Goal: Information Seeking & Learning: Learn about a topic

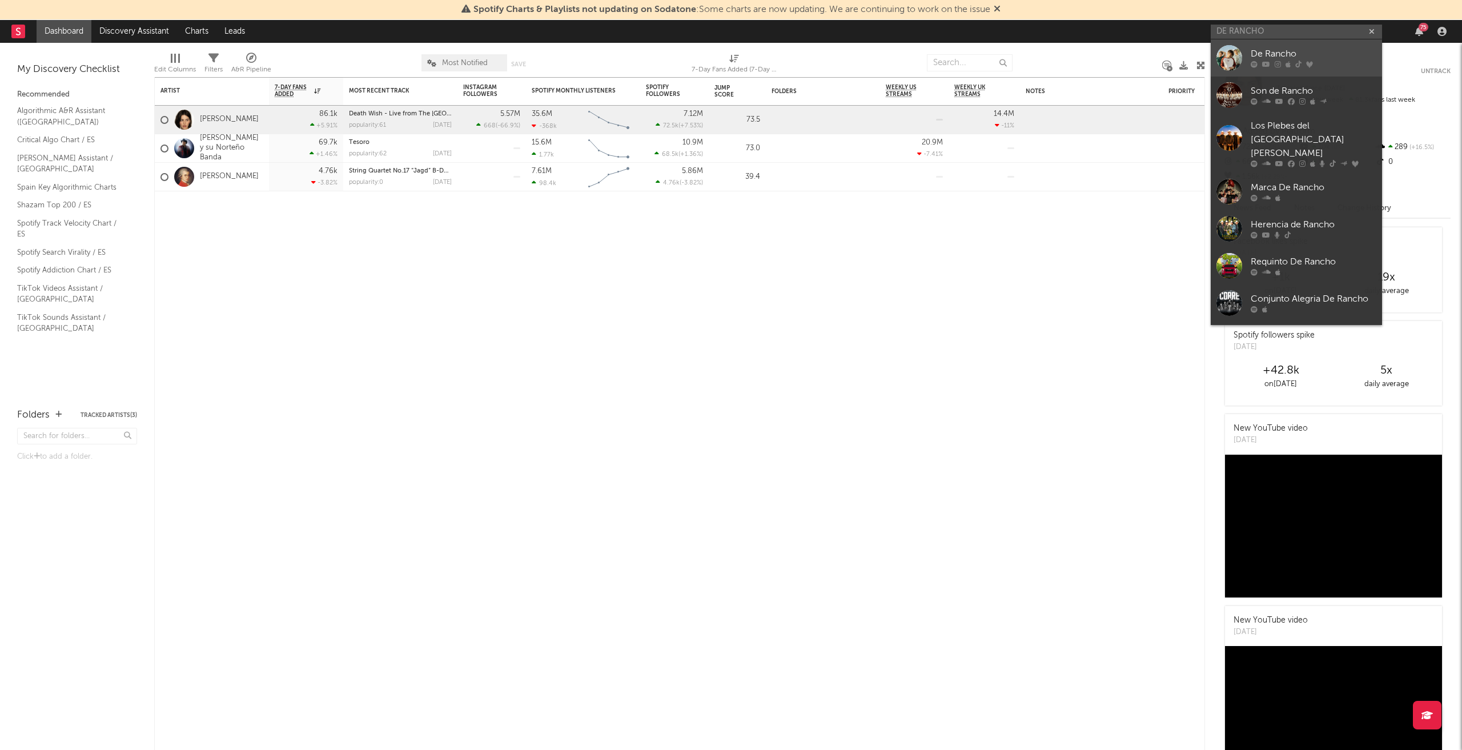
type input "DE RANCHO"
click at [1277, 59] on div "De Rancho" at bounding box center [1314, 54] width 126 height 14
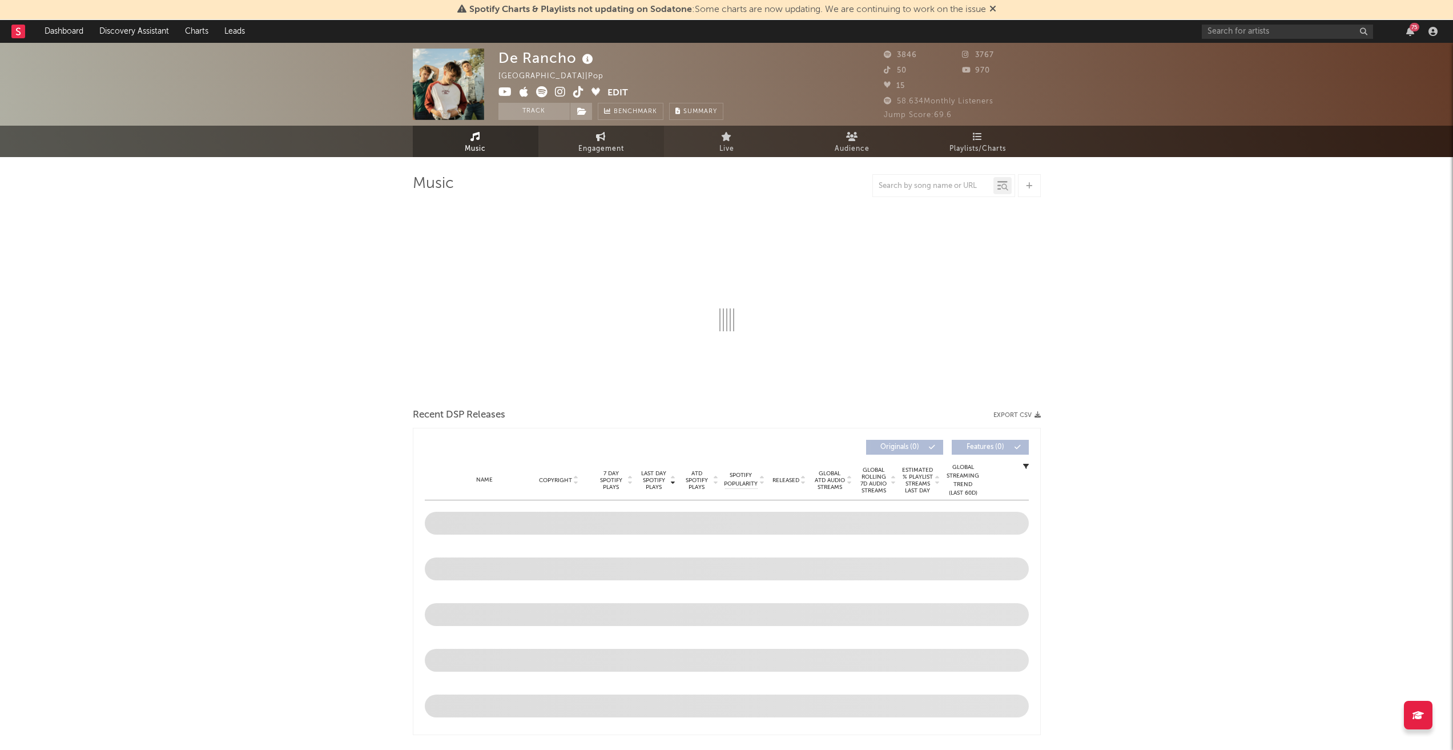
click at [604, 144] on span "Engagement" at bounding box center [601, 149] width 46 height 14
select select "1w"
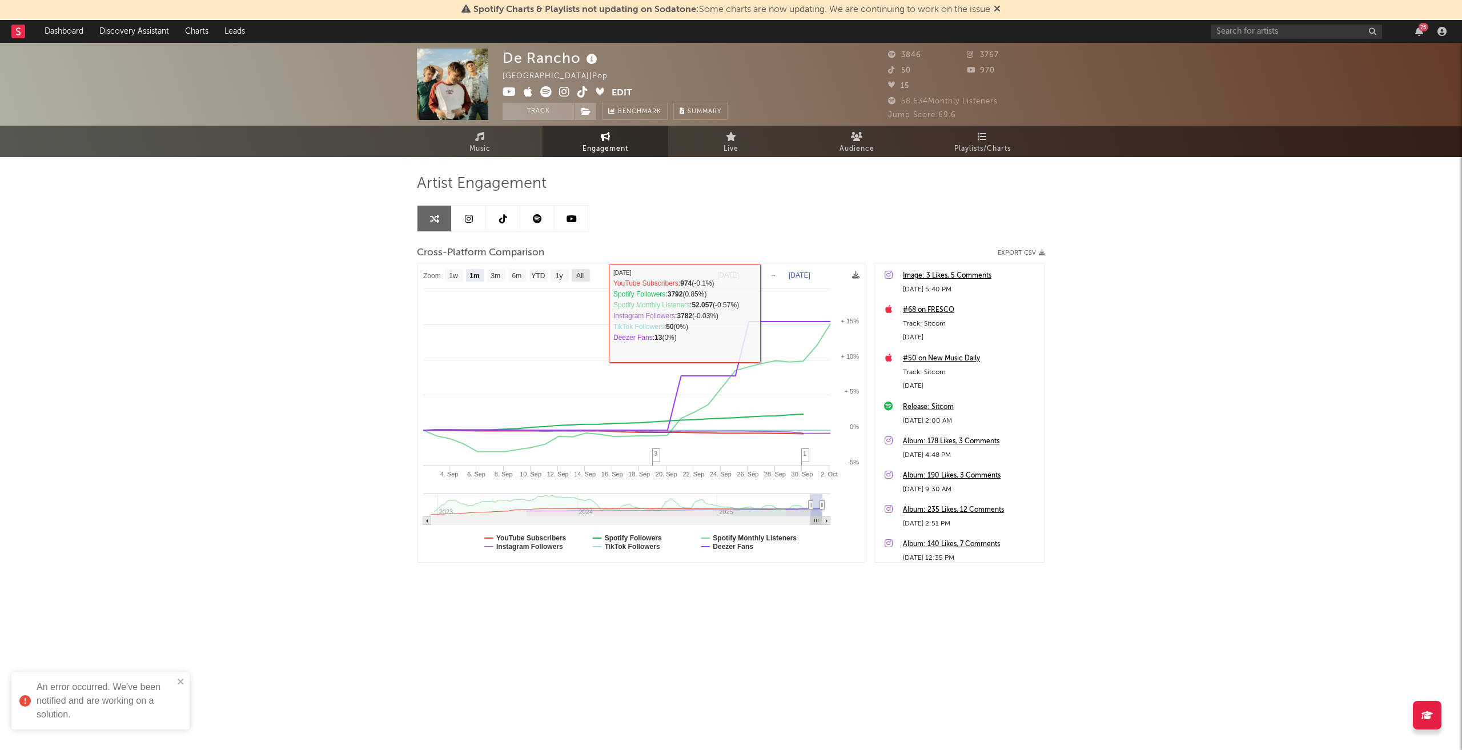
click at [574, 275] on rect at bounding box center [581, 275] width 18 height 13
select select "All"
type input "[DATE]"
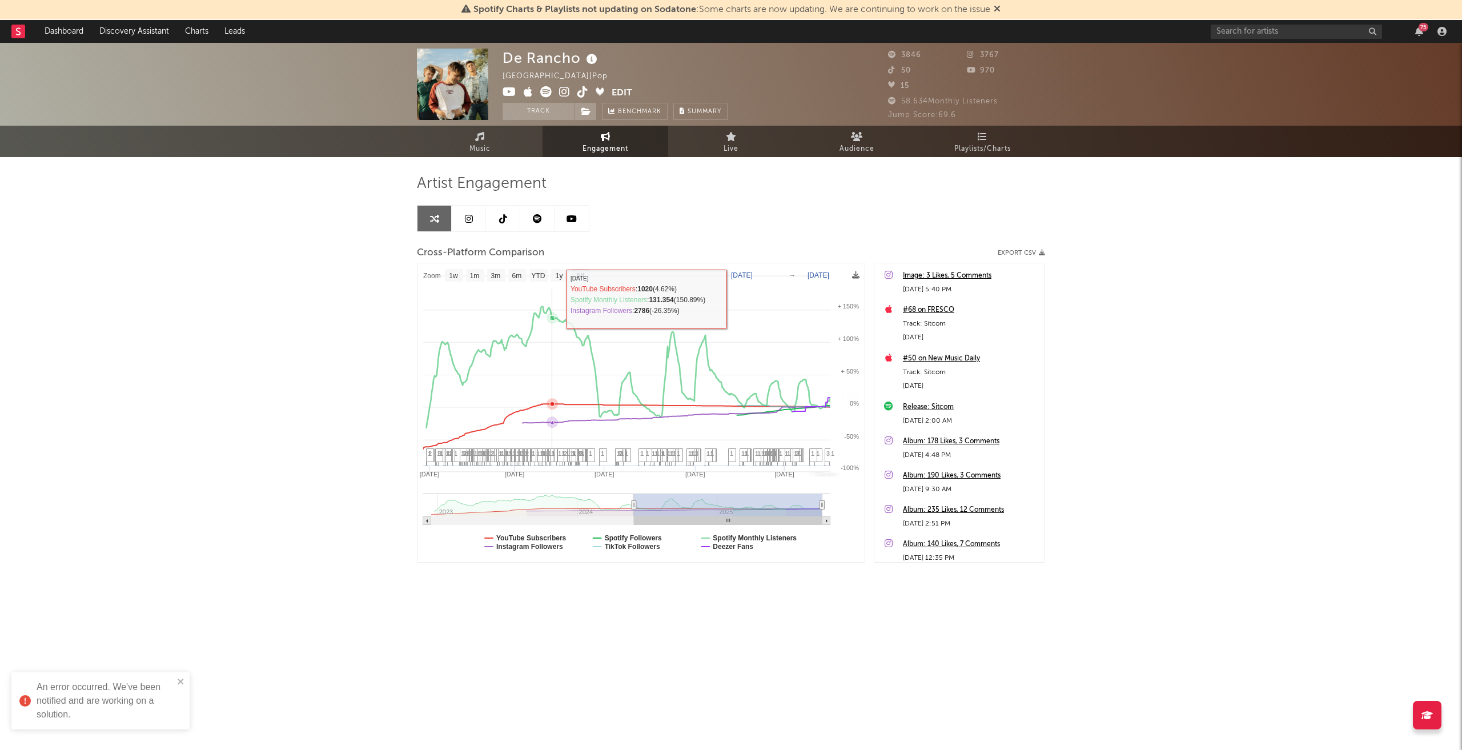
click at [280, 393] on div "De [GEOGRAPHIC_DATA] | Pop Edit Track Benchmark Summary 3846 3767 50 970 15 58.…" at bounding box center [731, 343] width 1462 height 600
select select "All"
